Goal: Information Seeking & Learning: Learn about a topic

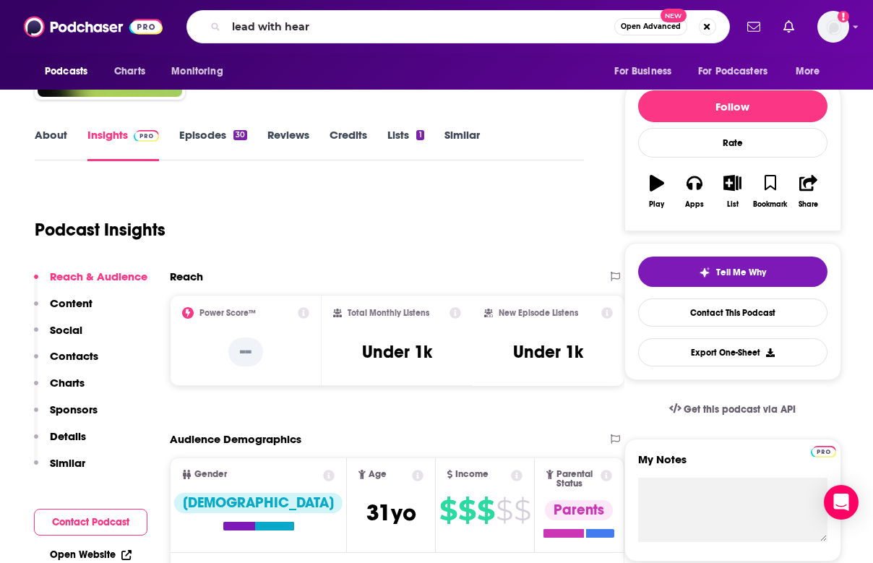
type input "lead with heart"
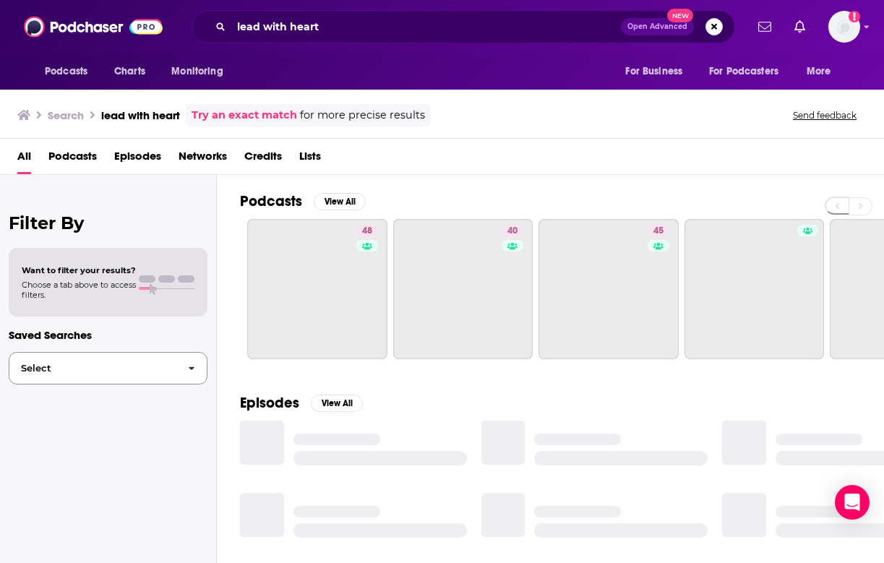
drag, startPoint x: 35, startPoint y: 434, endPoint x: 141, endPoint y: 355, distance: 131.6
click at [35, 434] on div "Filter By Want to filter your results? Choose a tab above to access filters. Sa…" at bounding box center [108, 456] width 217 height 563
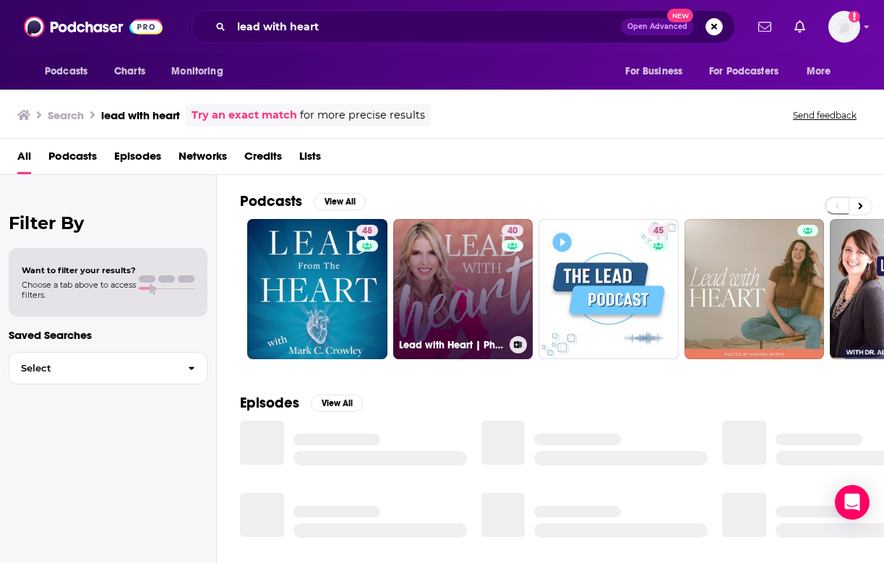
click at [422, 272] on link "40 Lead with Heart | Philanthropy, Nonprofit Leadership, Nonprofit Management &…" at bounding box center [463, 289] width 140 height 140
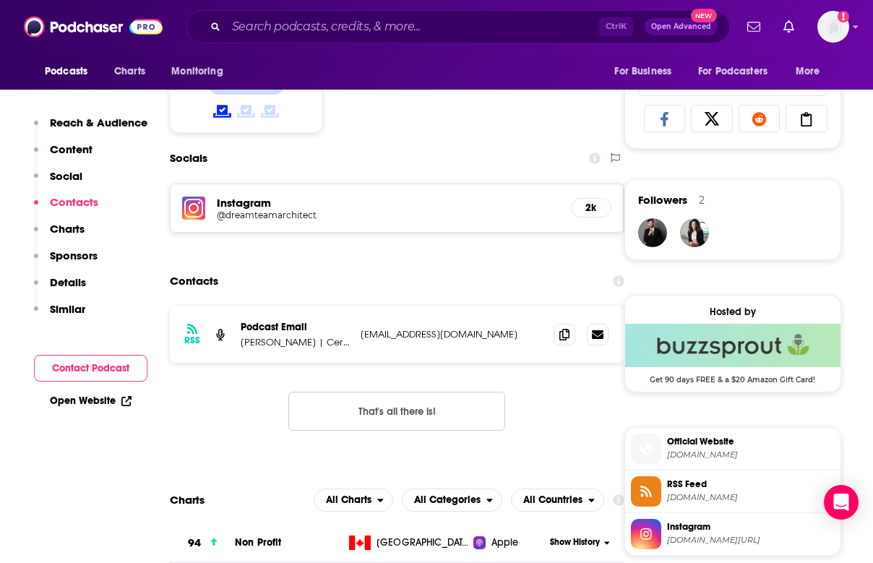
scroll to position [939, 0]
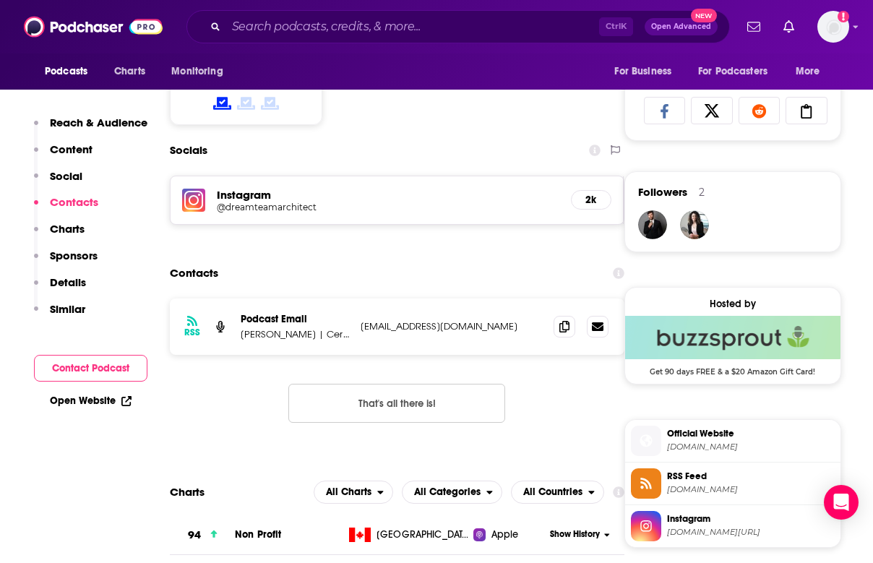
click at [249, 206] on h5 "@dreamteamarchitect" at bounding box center [332, 207] width 231 height 11
